Goal: Register for event/course

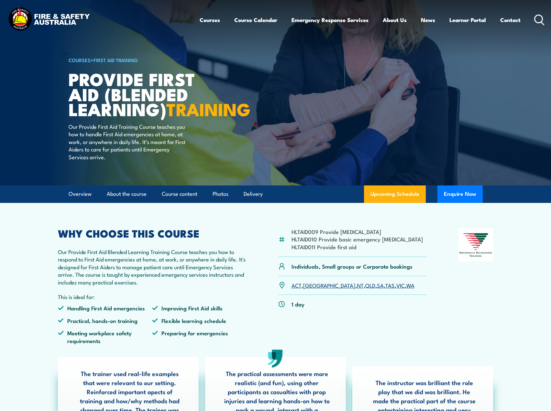
click at [396, 289] on link "VIC" at bounding box center [400, 285] width 8 height 8
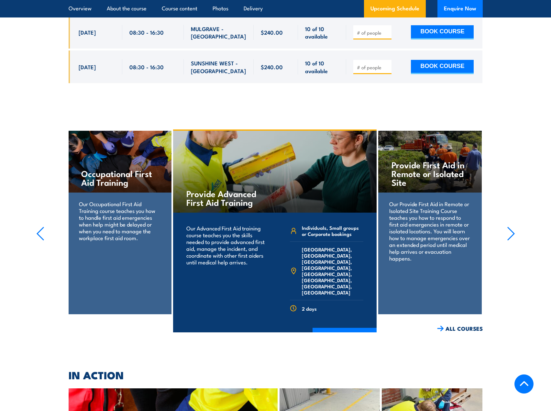
scroll to position [1637, 0]
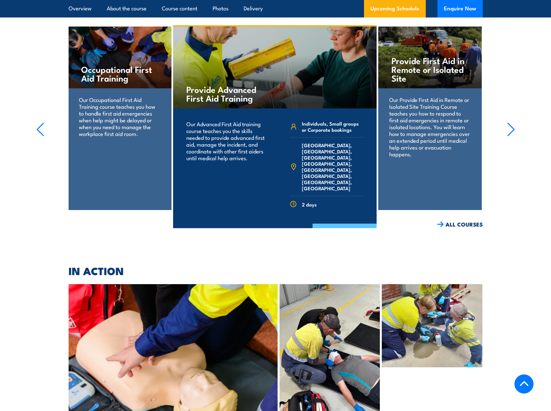
click at [331, 223] on link "COURSE DETAILS" at bounding box center [344, 231] width 64 height 17
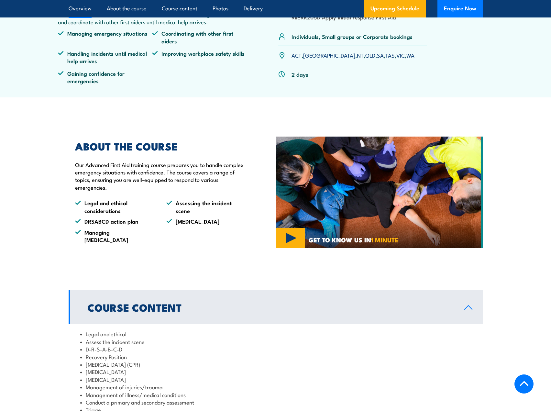
scroll to position [132, 0]
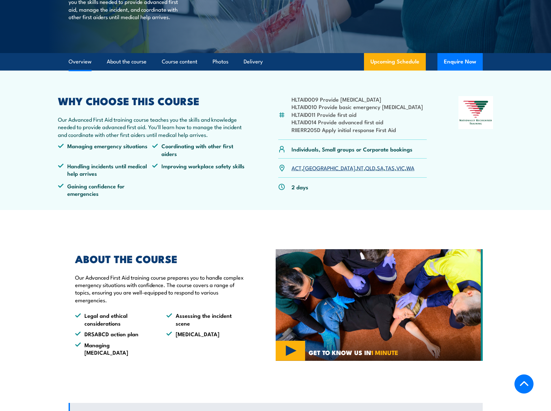
click at [396, 168] on link "VIC" at bounding box center [400, 168] width 8 height 8
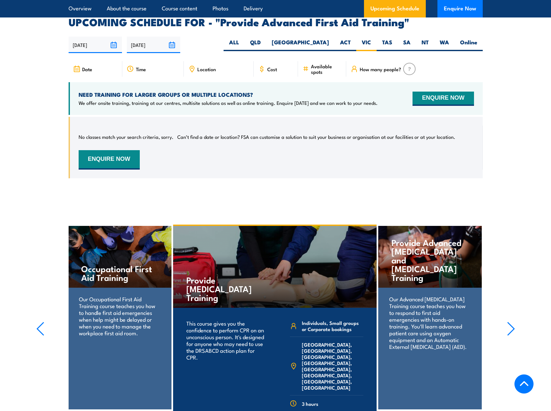
scroll to position [994, 0]
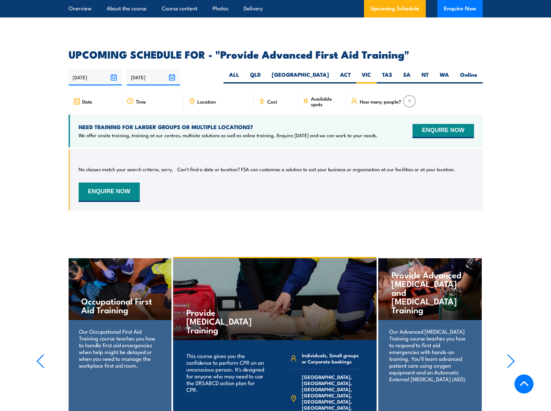
click at [412, 95] on img at bounding box center [409, 101] width 13 height 12
click at [408, 95] on img at bounding box center [409, 101] width 13 height 12
click at [385, 99] on span "How many people?" at bounding box center [379, 101] width 41 height 5
click at [353, 102] on icon at bounding box center [353, 103] width 2 height 3
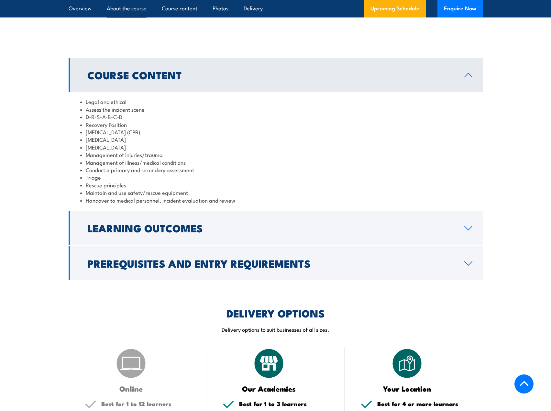
scroll to position [251, 0]
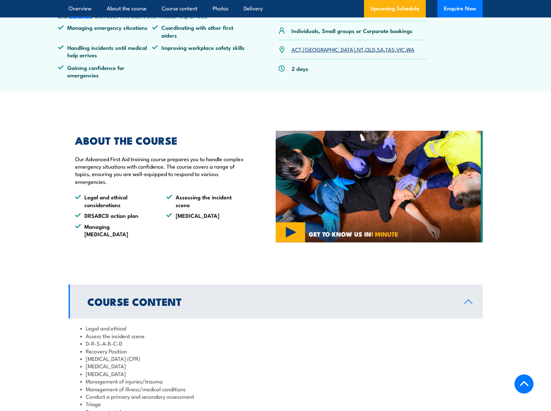
click at [298, 228] on img at bounding box center [378, 187] width 207 height 112
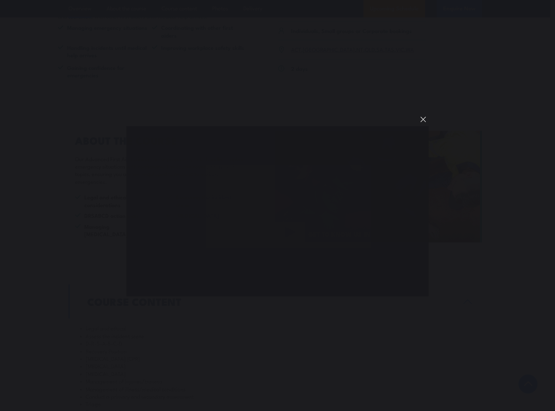
click at [426, 119] on button "You can close this modal content with the ESC key" at bounding box center [423, 119] width 11 height 11
